Goal: Task Accomplishment & Management: Manage account settings

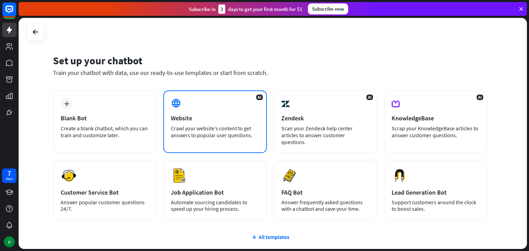
click at [184, 122] on div "AI Website Crawl your website’s content to get answers to popular user question…" at bounding box center [214, 122] width 103 height 63
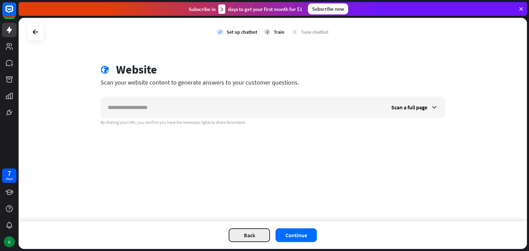
click at [244, 240] on button "Back" at bounding box center [249, 236] width 41 height 14
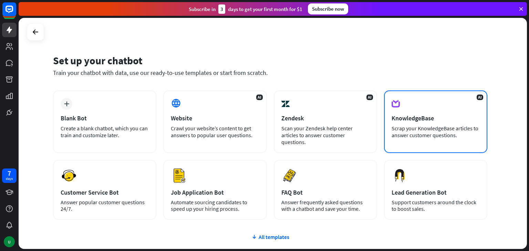
click at [440, 136] on div "Scrap your KnowledgeBase articles to answer customer questions." at bounding box center [435, 132] width 88 height 14
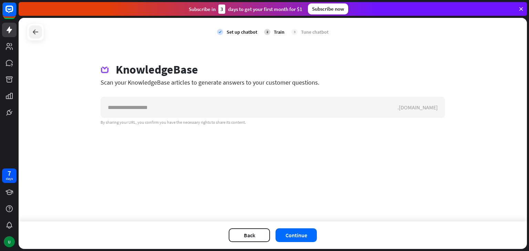
click at [36, 31] on icon at bounding box center [35, 32] width 8 height 8
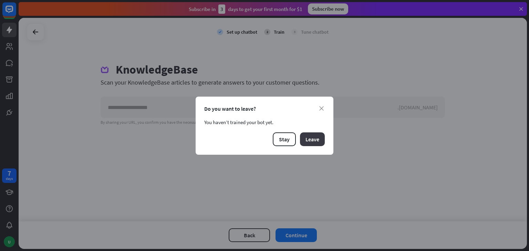
click at [310, 136] on button "Leave" at bounding box center [312, 140] width 25 height 14
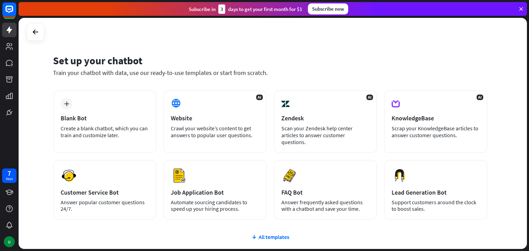
click at [29, 26] on div at bounding box center [35, 31] width 17 height 17
click at [35, 31] on icon at bounding box center [35, 32] width 8 height 8
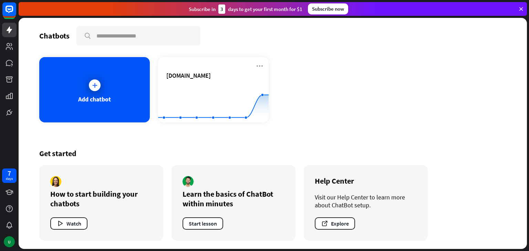
click at [395, 142] on div "Get started How to start building your chatbots Watch Learn the basics of ChatB…" at bounding box center [272, 194] width 467 height 109
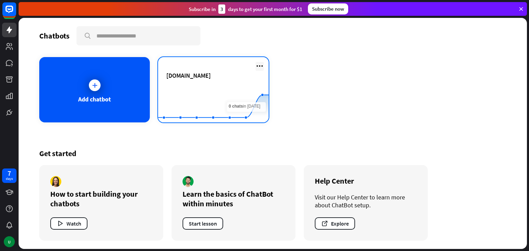
click at [259, 68] on icon at bounding box center [259, 66] width 8 height 8
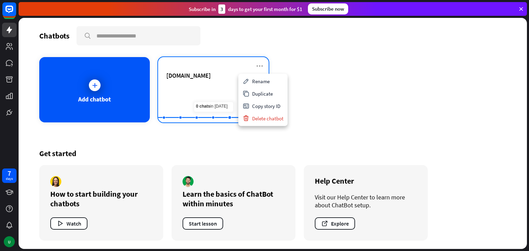
click at [191, 72] on span "[DOMAIN_NAME]" at bounding box center [188, 76] width 44 height 8
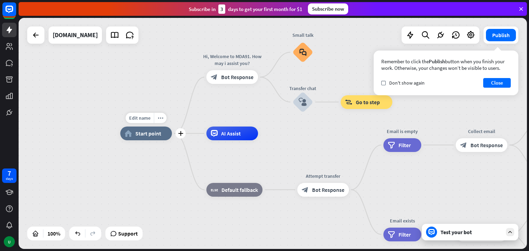
click at [160, 135] on span "Start point" at bounding box center [148, 133] width 26 height 7
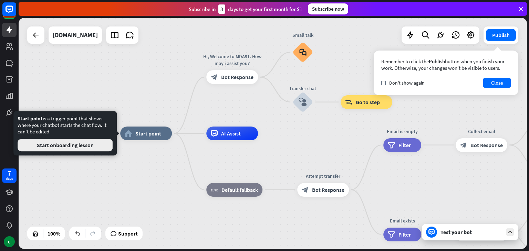
click at [79, 146] on button "Start onboarding lesson" at bounding box center [65, 145] width 95 height 12
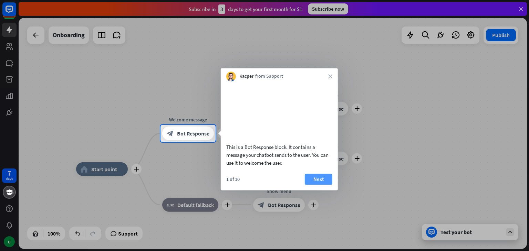
click at [319, 185] on button "Next" at bounding box center [319, 179] width 28 height 11
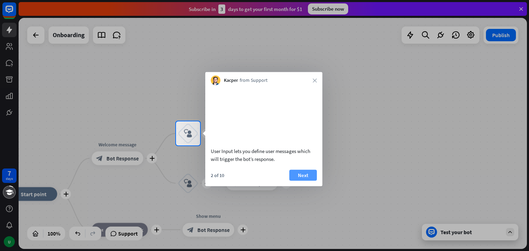
click at [301, 181] on button "Next" at bounding box center [303, 175] width 28 height 11
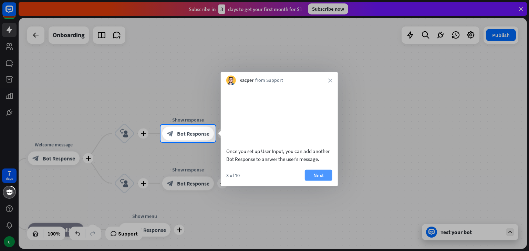
click at [314, 181] on button "Next" at bounding box center [319, 175] width 28 height 11
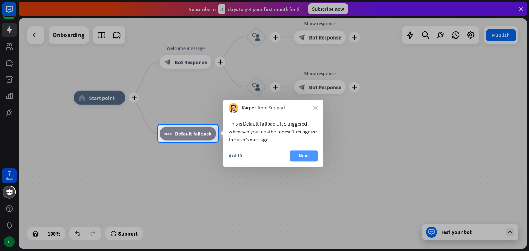
click at [309, 155] on button "Next" at bounding box center [304, 155] width 28 height 11
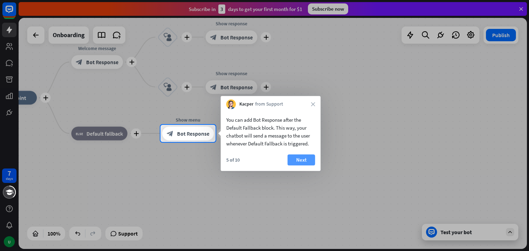
click at [313, 157] on button "Next" at bounding box center [301, 160] width 28 height 11
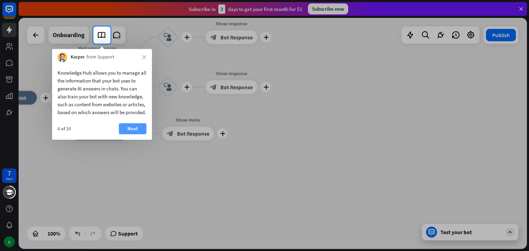
click at [132, 134] on button "Next" at bounding box center [133, 128] width 28 height 11
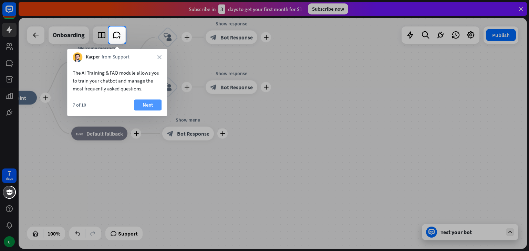
click at [149, 103] on button "Next" at bounding box center [148, 104] width 28 height 11
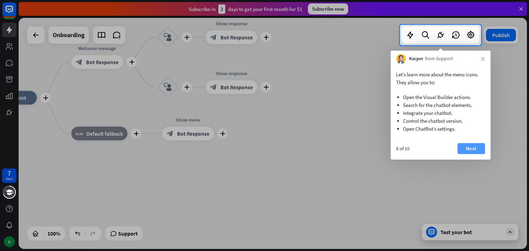
click at [472, 149] on button "Next" at bounding box center [471, 148] width 28 height 11
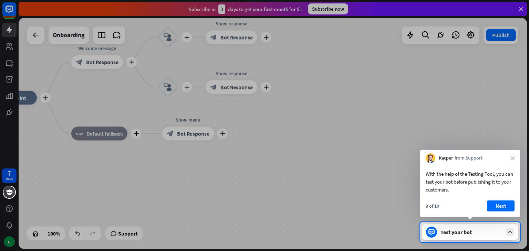
click at [507, 207] on button "Next" at bounding box center [501, 206] width 28 height 11
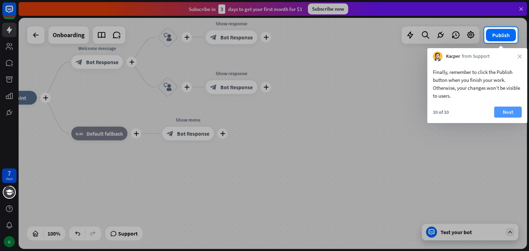
click at [506, 110] on button "Next" at bounding box center [508, 112] width 28 height 11
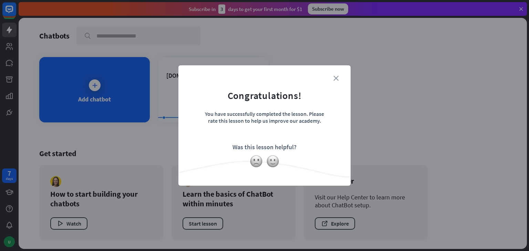
click at [334, 77] on icon "close" at bounding box center [335, 78] width 5 height 5
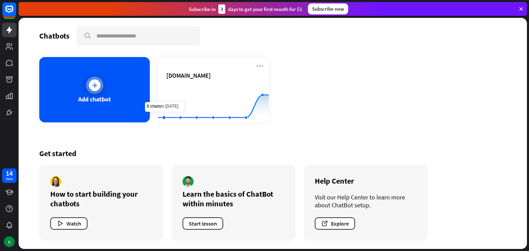
click at [97, 96] on div "Add chatbot" at bounding box center [94, 99] width 33 height 8
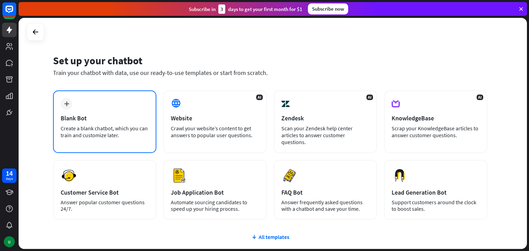
click at [101, 117] on div "Blank Bot" at bounding box center [105, 118] width 88 height 8
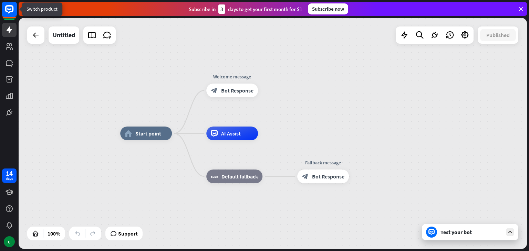
click at [7, 12] on icon at bounding box center [9, 9] width 8 height 8
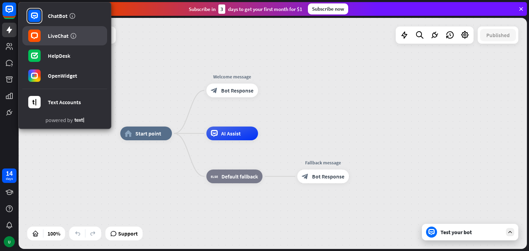
click at [63, 39] on link "LiveChat" at bounding box center [64, 35] width 85 height 19
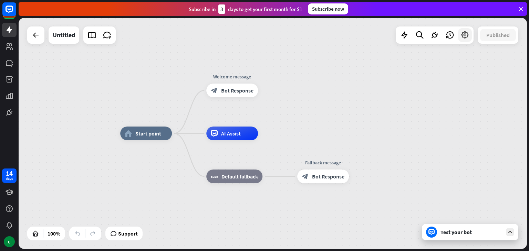
click at [469, 39] on icon at bounding box center [464, 35] width 9 height 9
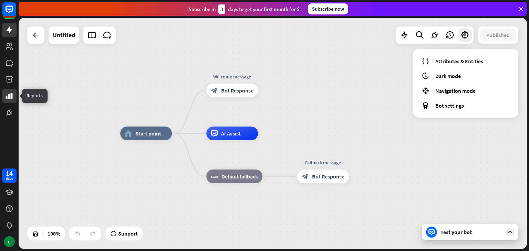
click at [14, 94] on link at bounding box center [9, 96] width 14 height 14
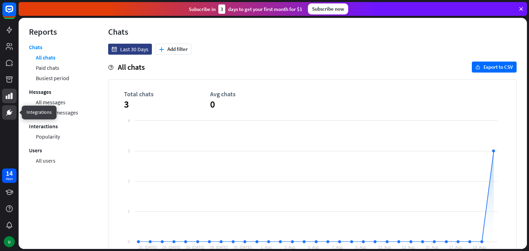
click at [6, 118] on link at bounding box center [9, 112] width 14 height 14
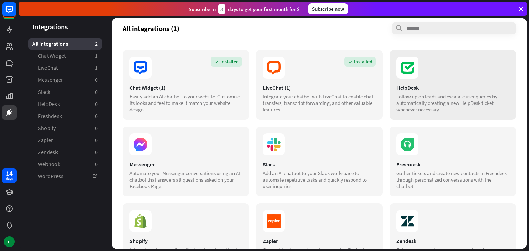
click at [418, 88] on div "HelpDesk" at bounding box center [452, 87] width 113 height 7
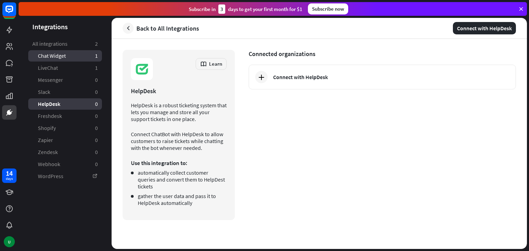
click at [83, 53] on link "Chat Widget 1" at bounding box center [65, 55] width 74 height 11
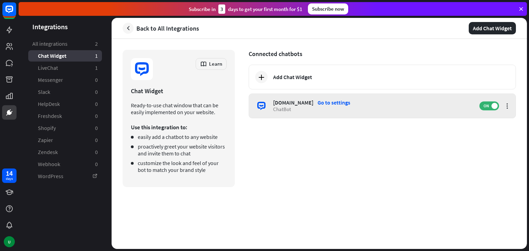
click at [340, 97] on div "[DOMAIN_NAME] Go to settings ChatBot ON" at bounding box center [382, 106] width 267 height 25
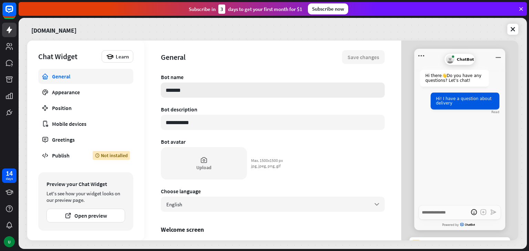
click at [200, 93] on input "*******" at bounding box center [273, 90] width 224 height 15
click at [78, 126] on div "Mobile devices" at bounding box center [85, 123] width 67 height 7
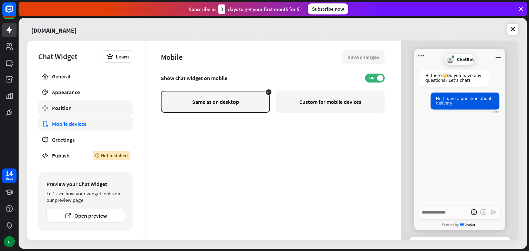
click at [73, 113] on link "Position" at bounding box center [85, 108] width 95 height 15
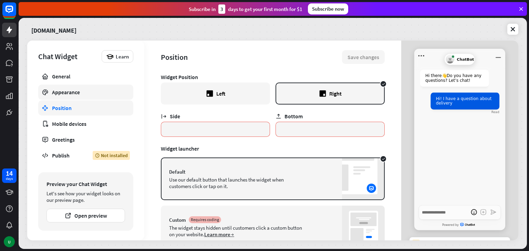
click at [69, 92] on div "Appearance" at bounding box center [85, 92] width 67 height 7
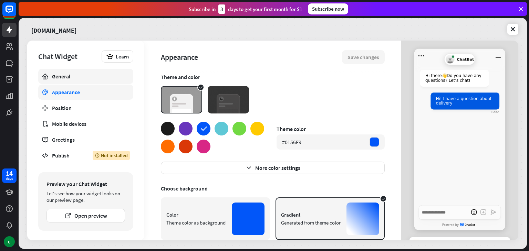
click at [59, 77] on div "General" at bounding box center [85, 76] width 67 height 7
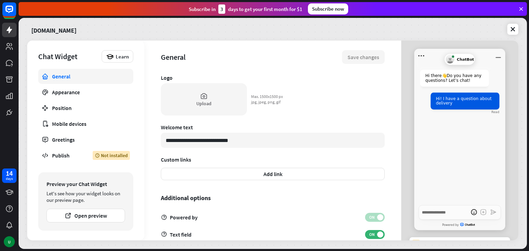
scroll to position [202, 0]
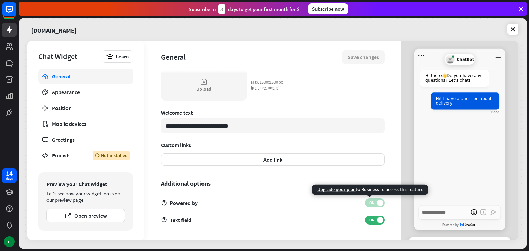
click at [368, 205] on span "ON" at bounding box center [371, 203] width 11 height 6
type textarea "*"
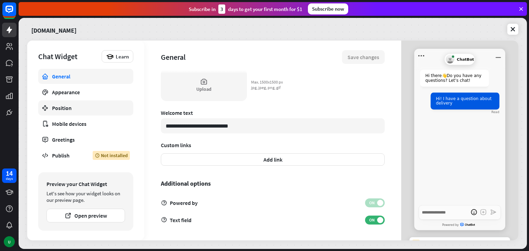
click at [70, 108] on div "Position" at bounding box center [85, 108] width 67 height 7
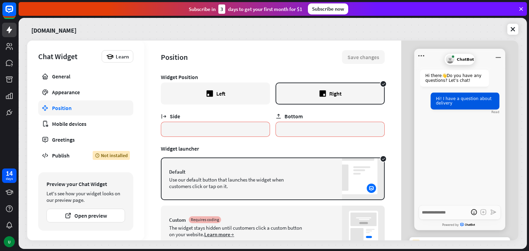
drag, startPoint x: 395, startPoint y: 120, endPoint x: 397, endPoint y: 145, distance: 24.8
click at [397, 145] on div "Position Save changes Widget Position Left Right Side * Bottom * Widget launche…" at bounding box center [272, 141] width 257 height 200
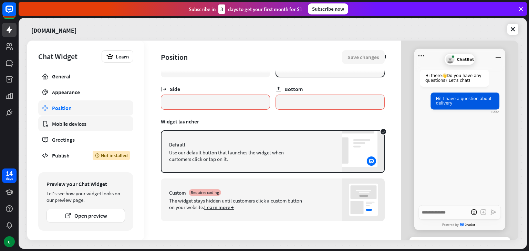
click at [64, 125] on div "Mobile devices" at bounding box center [85, 123] width 67 height 7
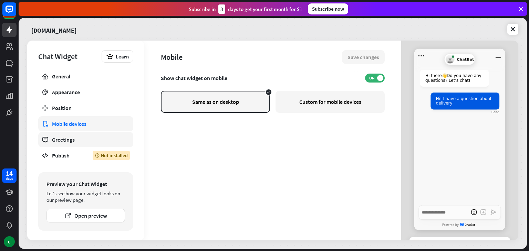
click at [63, 144] on link "Greetings" at bounding box center [85, 139] width 95 height 15
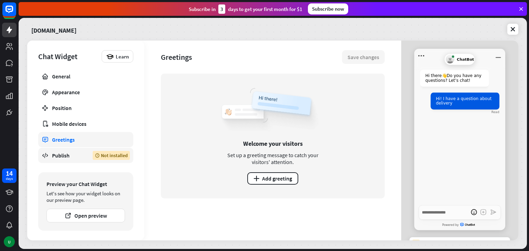
click at [64, 155] on div "Publish" at bounding box center [67, 155] width 30 height 7
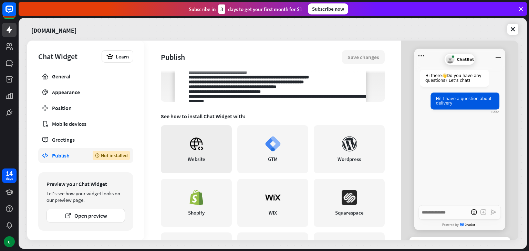
scroll to position [84, 0]
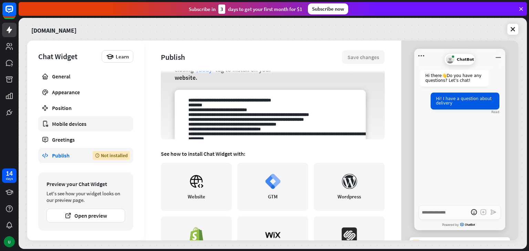
click at [63, 125] on div "Mobile devices" at bounding box center [85, 123] width 67 height 7
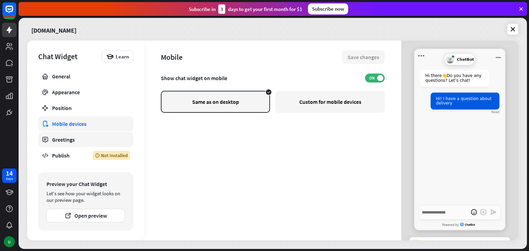
click at [72, 135] on link "Greetings" at bounding box center [85, 139] width 95 height 15
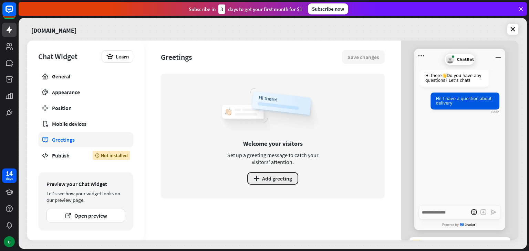
click at [272, 173] on button "plus Add greeting" at bounding box center [272, 178] width 51 height 12
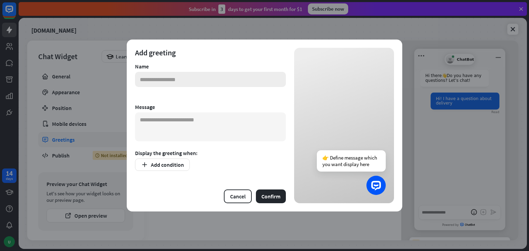
click at [164, 75] on input "text" at bounding box center [210, 79] width 151 height 15
click at [188, 78] on input "text" at bounding box center [210, 79] width 151 height 15
type input "**********"
click at [234, 124] on textarea at bounding box center [210, 127] width 151 height 29
paste textarea "**********"
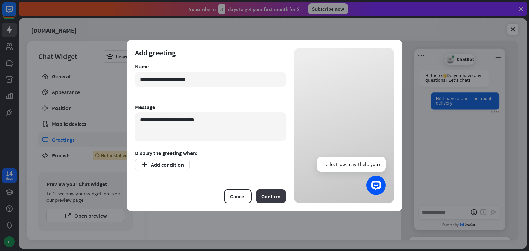
type textarea "**********"
click at [276, 193] on button "Confirm" at bounding box center [271, 197] width 30 height 14
click at [180, 166] on button "Add condition" at bounding box center [162, 165] width 55 height 12
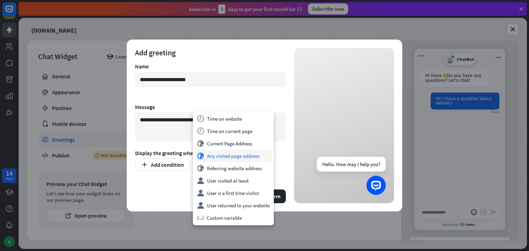
click at [227, 158] on div "globe Any visited page address" at bounding box center [233, 156] width 78 height 12
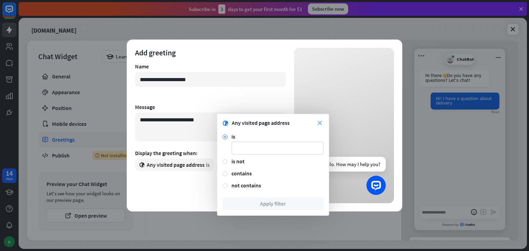
click at [319, 124] on icon "close" at bounding box center [319, 123] width 4 height 4
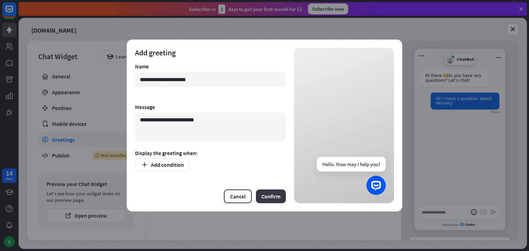
click at [271, 199] on button "Confirm" at bounding box center [271, 197] width 30 height 14
click at [152, 160] on button "Add condition" at bounding box center [162, 165] width 55 height 12
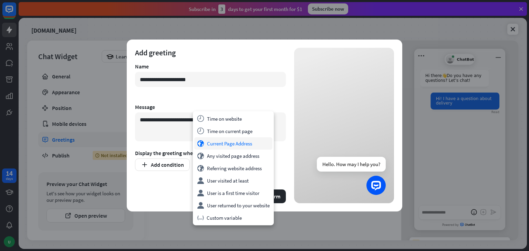
click at [226, 141] on div "globe Current Page Address" at bounding box center [233, 143] width 78 height 12
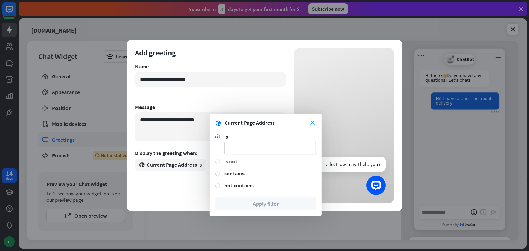
click at [228, 164] on div "is not" at bounding box center [270, 161] width 92 height 7
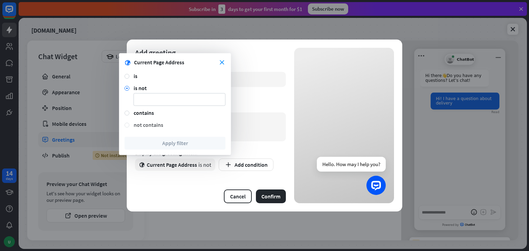
click at [144, 123] on div "not contains" at bounding box center [180, 125] width 92 height 7
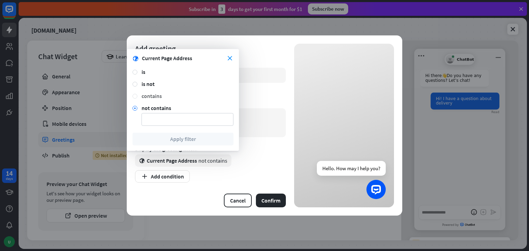
click at [153, 96] on div "contains" at bounding box center [187, 96] width 92 height 7
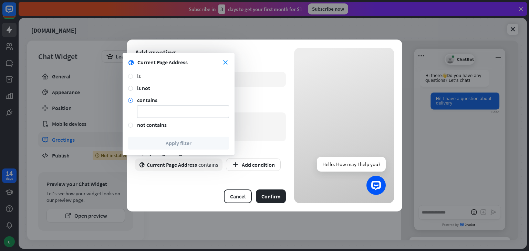
click at [135, 75] on div at bounding box center [132, 76] width 9 height 6
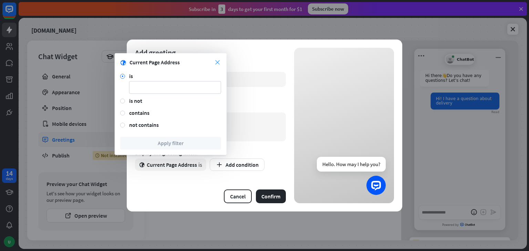
click at [218, 64] on icon "close" at bounding box center [217, 62] width 4 height 4
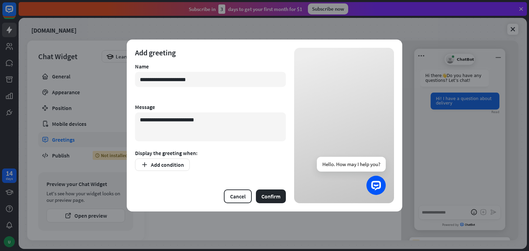
click at [376, 182] on icon at bounding box center [376, 186] width 10 height 10
click at [234, 86] on input "**********" at bounding box center [210, 79] width 151 height 15
click at [175, 170] on button "Add condition" at bounding box center [162, 165] width 55 height 12
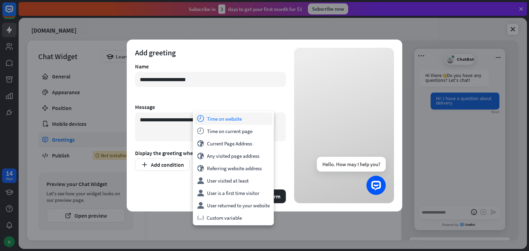
click at [229, 117] on div "time Time on website" at bounding box center [233, 119] width 78 height 12
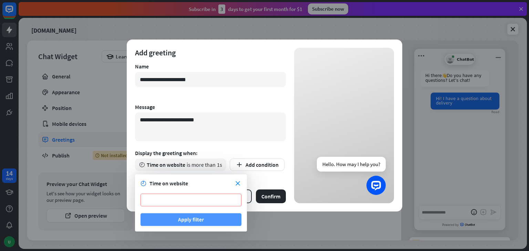
click at [222, 224] on button "Apply filter" at bounding box center [190, 219] width 101 height 13
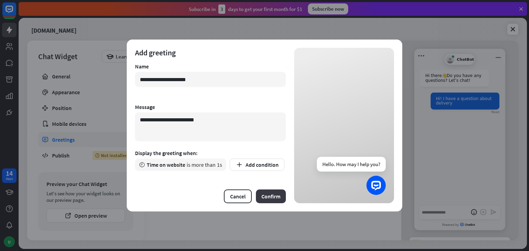
click at [268, 200] on button "Confirm" at bounding box center [271, 197] width 30 height 14
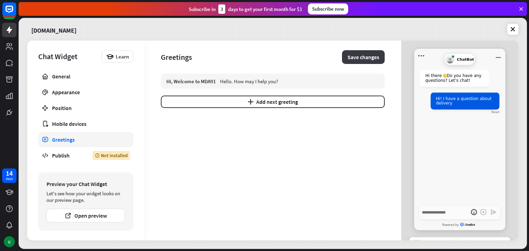
click at [362, 58] on button "Save changes" at bounding box center [363, 57] width 43 height 14
click at [498, 60] on icon "Minimize window" at bounding box center [497, 55] width 9 height 9
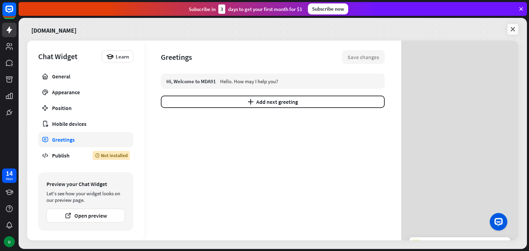
type textarea "*"
click at [83, 211] on button "Open preview" at bounding box center [85, 216] width 78 height 14
click at [514, 26] on icon at bounding box center [512, 29] width 7 height 7
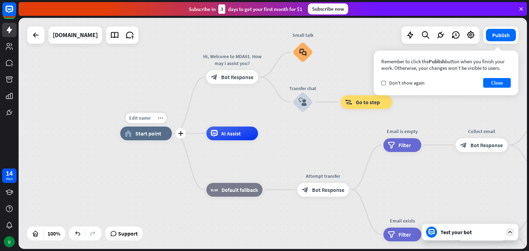
click at [147, 133] on span "Start point" at bounding box center [148, 133] width 26 height 7
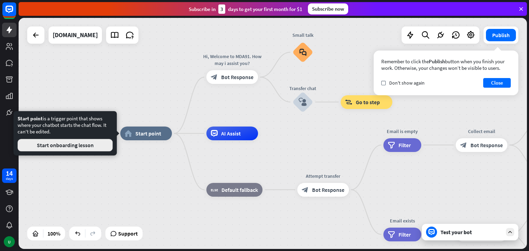
click at [78, 145] on button "Start onboarding lesson" at bounding box center [65, 145] width 95 height 12
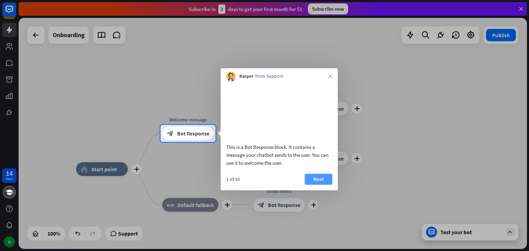
click at [317, 185] on button "Next" at bounding box center [319, 179] width 28 height 11
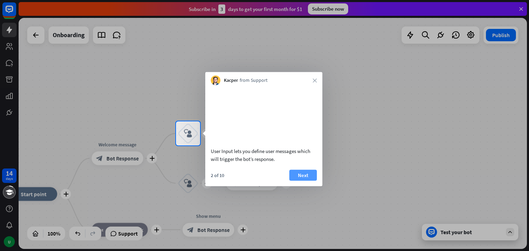
click at [311, 181] on button "Next" at bounding box center [303, 175] width 28 height 11
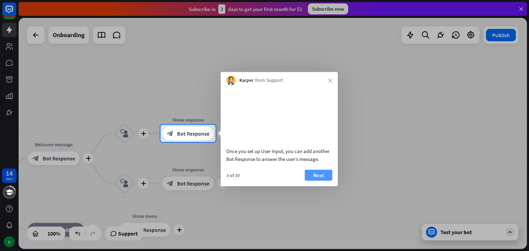
click at [321, 181] on button "Next" at bounding box center [319, 175] width 28 height 11
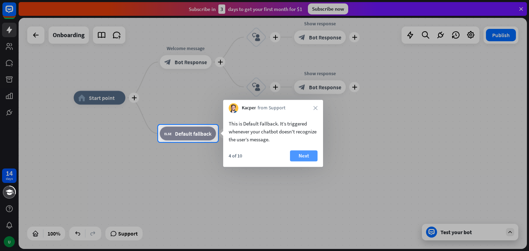
click at [310, 155] on button "Next" at bounding box center [304, 155] width 28 height 11
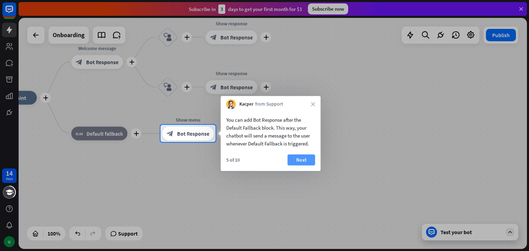
click at [309, 159] on button "Next" at bounding box center [301, 160] width 28 height 11
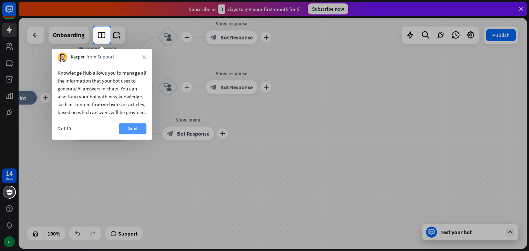
click at [135, 134] on button "Next" at bounding box center [133, 128] width 28 height 11
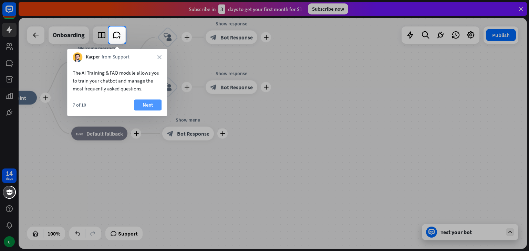
click at [151, 104] on button "Next" at bounding box center [148, 104] width 28 height 11
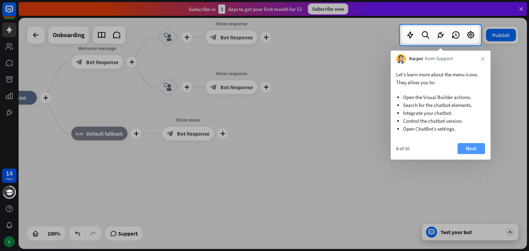
click at [476, 148] on button "Next" at bounding box center [471, 148] width 28 height 11
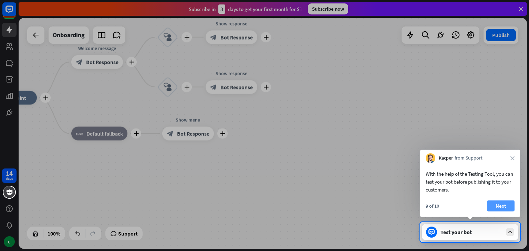
click at [498, 205] on button "Next" at bounding box center [501, 206] width 28 height 11
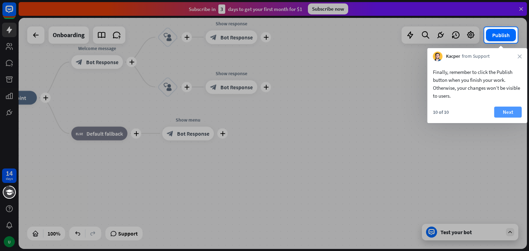
click at [505, 108] on button "Next" at bounding box center [508, 112] width 28 height 11
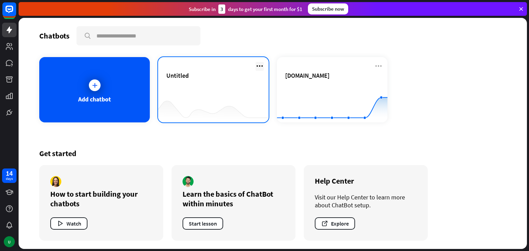
click at [257, 66] on icon at bounding box center [259, 66] width 8 height 8
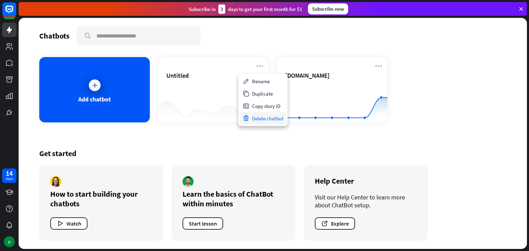
click at [280, 121] on div "Delete chatbot" at bounding box center [263, 118] width 46 height 12
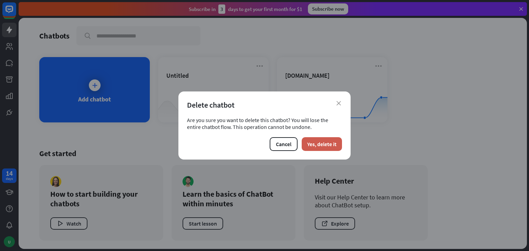
click at [326, 148] on button "Yes, delete it" at bounding box center [322, 144] width 40 height 14
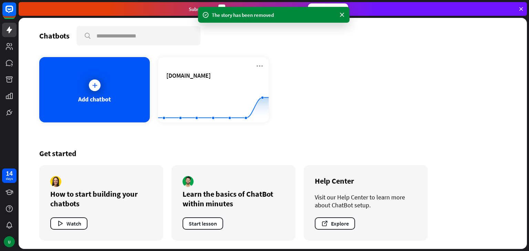
click at [325, 143] on div "Get started How to start building your chatbots Watch Learn the basics of ChatB…" at bounding box center [272, 194] width 467 height 109
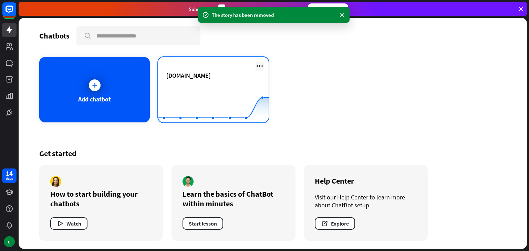
click at [257, 64] on icon at bounding box center [259, 66] width 8 height 8
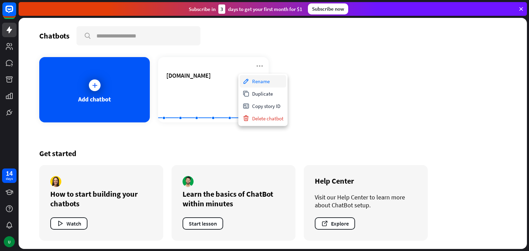
click at [266, 82] on div "Rename" at bounding box center [263, 81] width 46 height 12
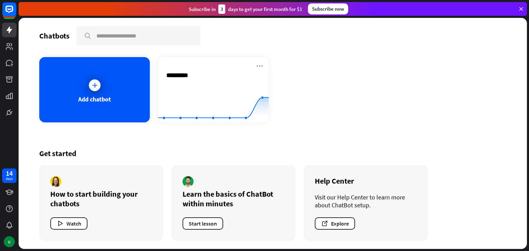
click at [304, 91] on div "Add chatbot [DOMAIN_NAME].. ********* Created with Highcharts 10.1.0 0 2 4 6" at bounding box center [272, 89] width 467 height 65
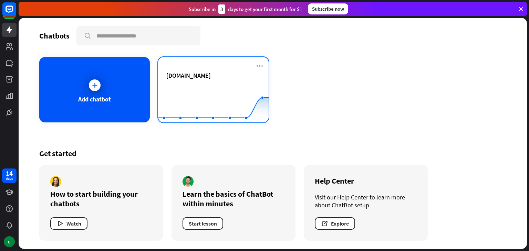
click at [187, 82] on div "[DOMAIN_NAME]" at bounding box center [213, 84] width 94 height 24
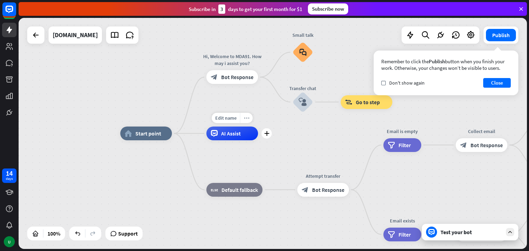
click at [246, 118] on icon "more_horiz" at bounding box center [247, 118] width 6 height 5
click at [298, 158] on div "home_2 Start point Hi, Welcome to MDA91. How may i assist you? block_bot_respon…" at bounding box center [374, 249] width 508 height 231
click at [240, 130] on div "AI Assist" at bounding box center [232, 134] width 52 height 14
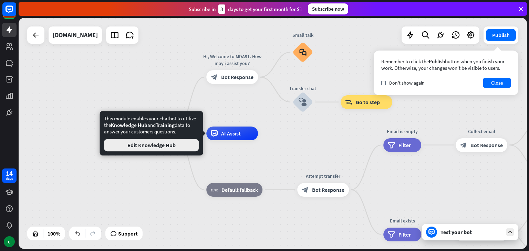
click at [194, 146] on button "Edit Knowledge Hub" at bounding box center [151, 145] width 95 height 12
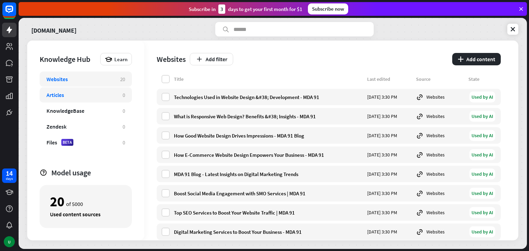
click at [70, 97] on div "Articles" at bounding box center [80, 95] width 69 height 7
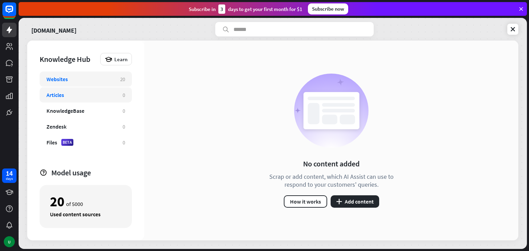
click at [76, 80] on div "Websites" at bounding box center [79, 79] width 67 height 7
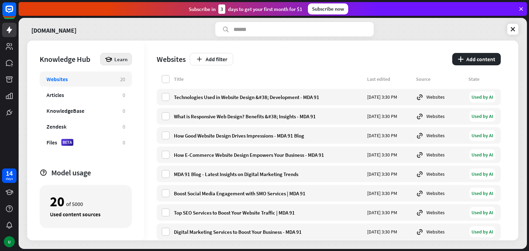
click at [122, 63] on div "Learn" at bounding box center [116, 59] width 32 height 12
click at [171, 59] on div "Websites" at bounding box center [171, 59] width 29 height 10
click at [488, 61] on button "plus Add content" at bounding box center [476, 59] width 49 height 12
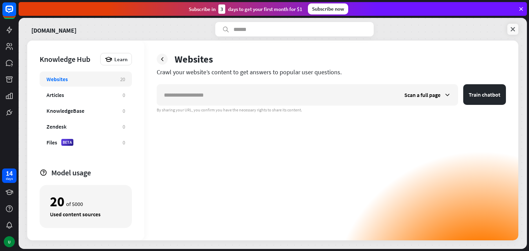
click at [514, 25] on link at bounding box center [512, 29] width 11 height 11
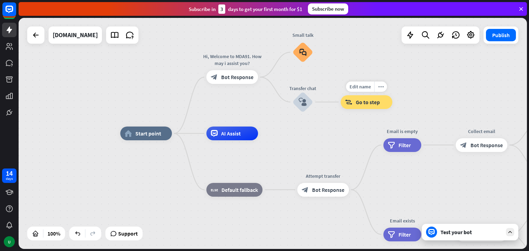
click at [363, 101] on span "Go to step" at bounding box center [368, 102] width 24 height 7
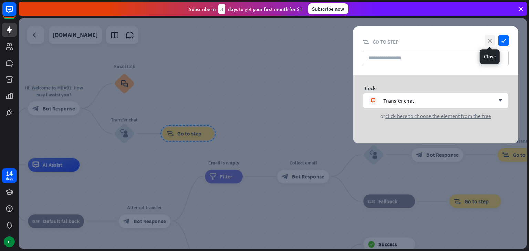
click at [487, 40] on icon "close" at bounding box center [489, 40] width 10 height 10
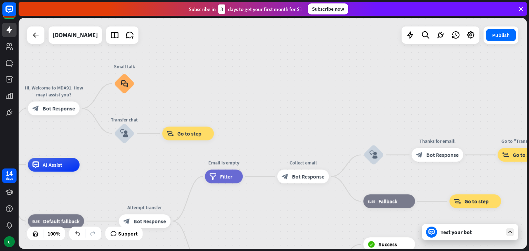
click at [411, 92] on div "home_2 Start point Hi, Welcome to MDA91. How may i assist you? block_bot_respon…" at bounding box center [273, 133] width 508 height 231
click at [470, 36] on icon at bounding box center [470, 35] width 9 height 9
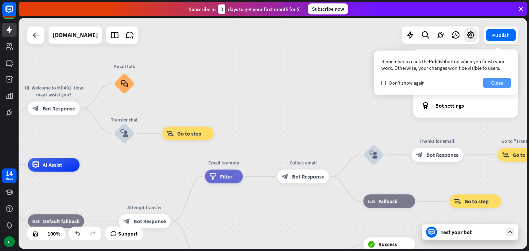
click at [497, 82] on button "Close" at bounding box center [497, 83] width 28 height 10
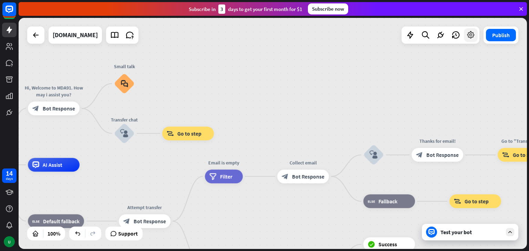
click at [474, 39] on icon at bounding box center [470, 35] width 9 height 9
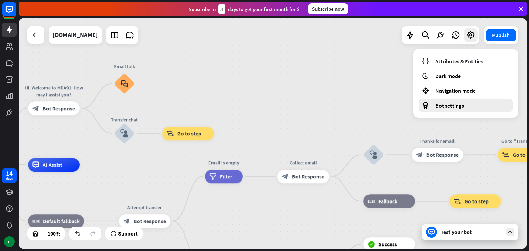
click at [443, 106] on span "Bot settings" at bounding box center [449, 105] width 29 height 7
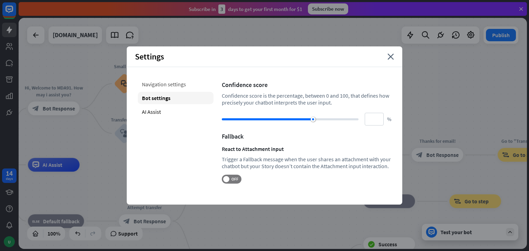
click at [154, 86] on div "Navigation settings" at bounding box center [176, 84] width 76 height 12
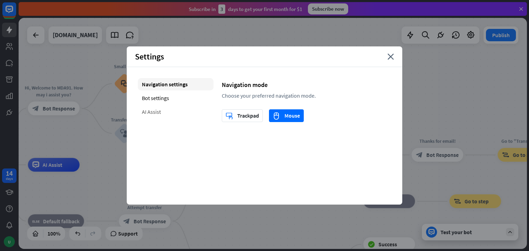
click at [158, 111] on div "AI Assist" at bounding box center [176, 112] width 76 height 12
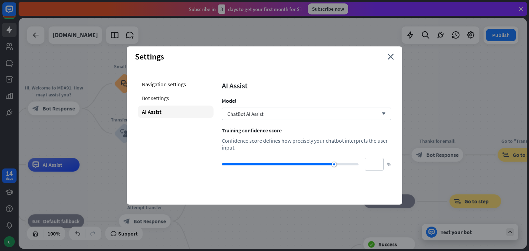
click at [158, 100] on div "Bot settings" at bounding box center [176, 98] width 76 height 12
type input "**"
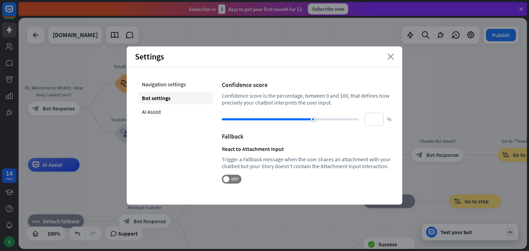
click at [393, 59] on icon "close" at bounding box center [390, 57] width 7 height 6
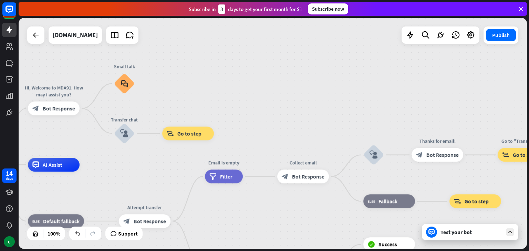
click at [296, 9] on div "Subscribe [DATE] to get your first month for $1" at bounding box center [246, 8] width 114 height 9
click at [333, 10] on div "Subscribe now" at bounding box center [328, 8] width 40 height 11
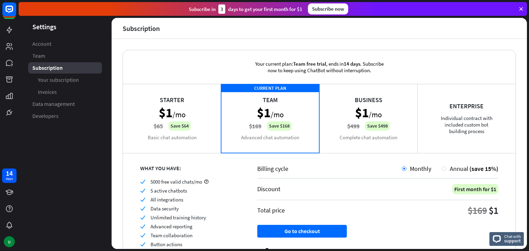
click at [521, 9] on icon at bounding box center [521, 9] width 6 height 6
